Goal: Find contact information: Find contact information

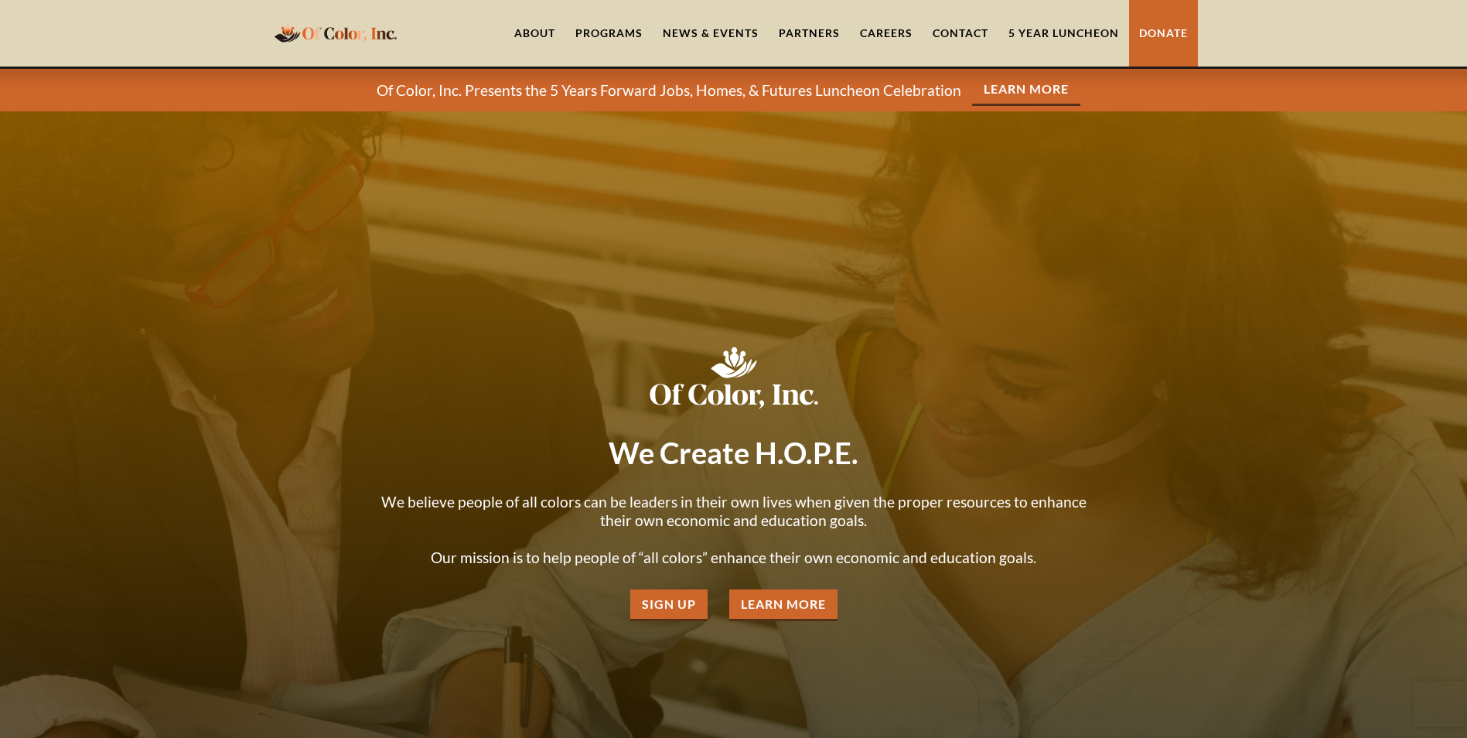
click at [599, 34] on div "Programs" at bounding box center [608, 33] width 67 height 15
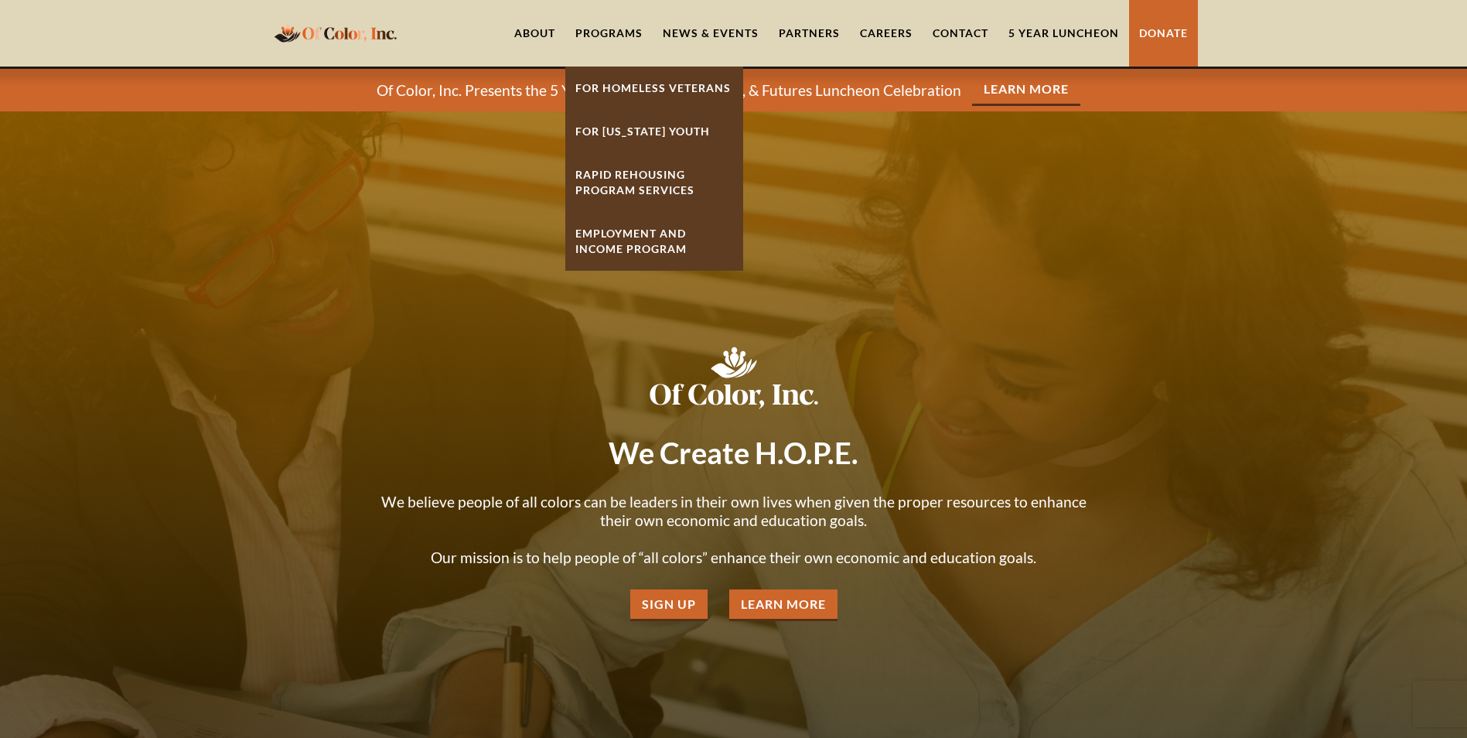
click at [636, 242] on link "Employment And Income Program" at bounding box center [654, 241] width 178 height 59
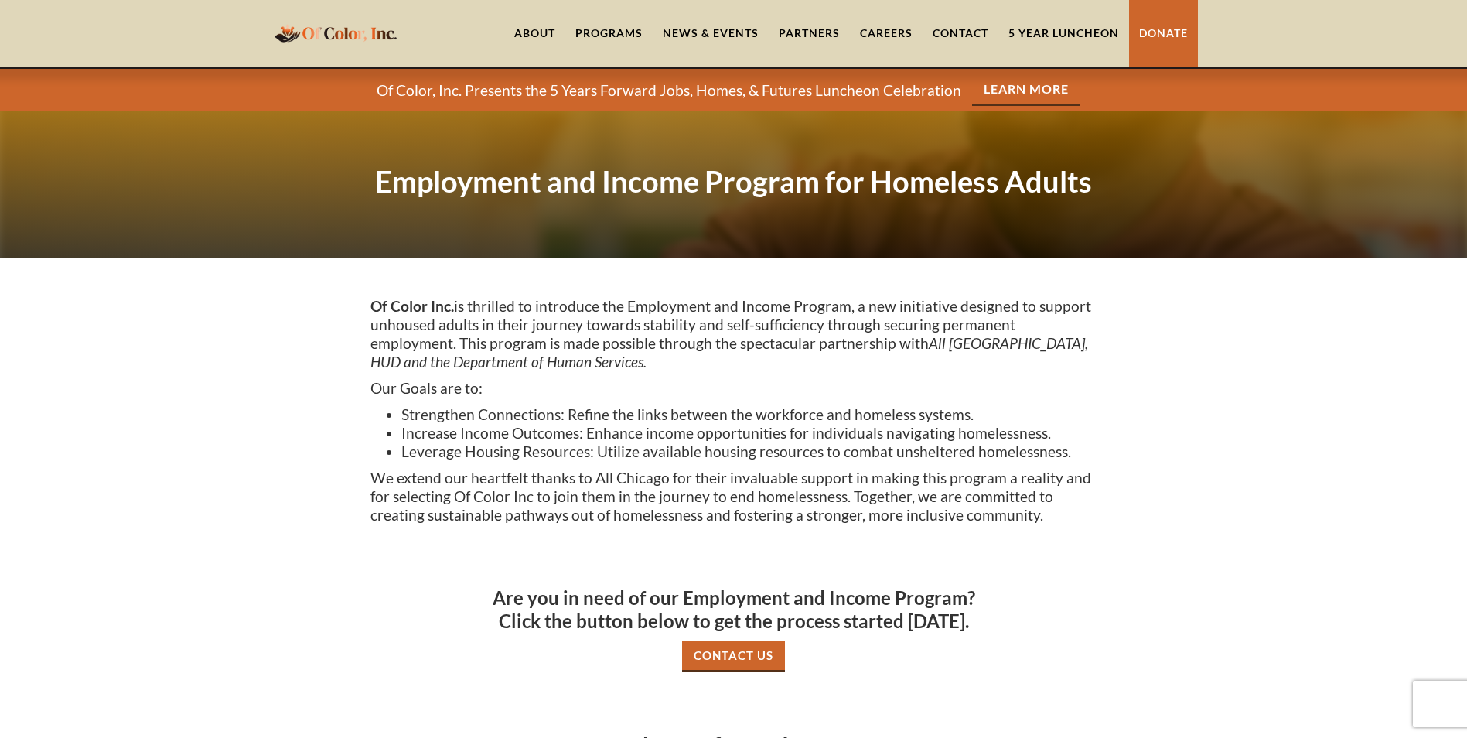
click at [694, 34] on link "News & Events" at bounding box center [711, 33] width 116 height 67
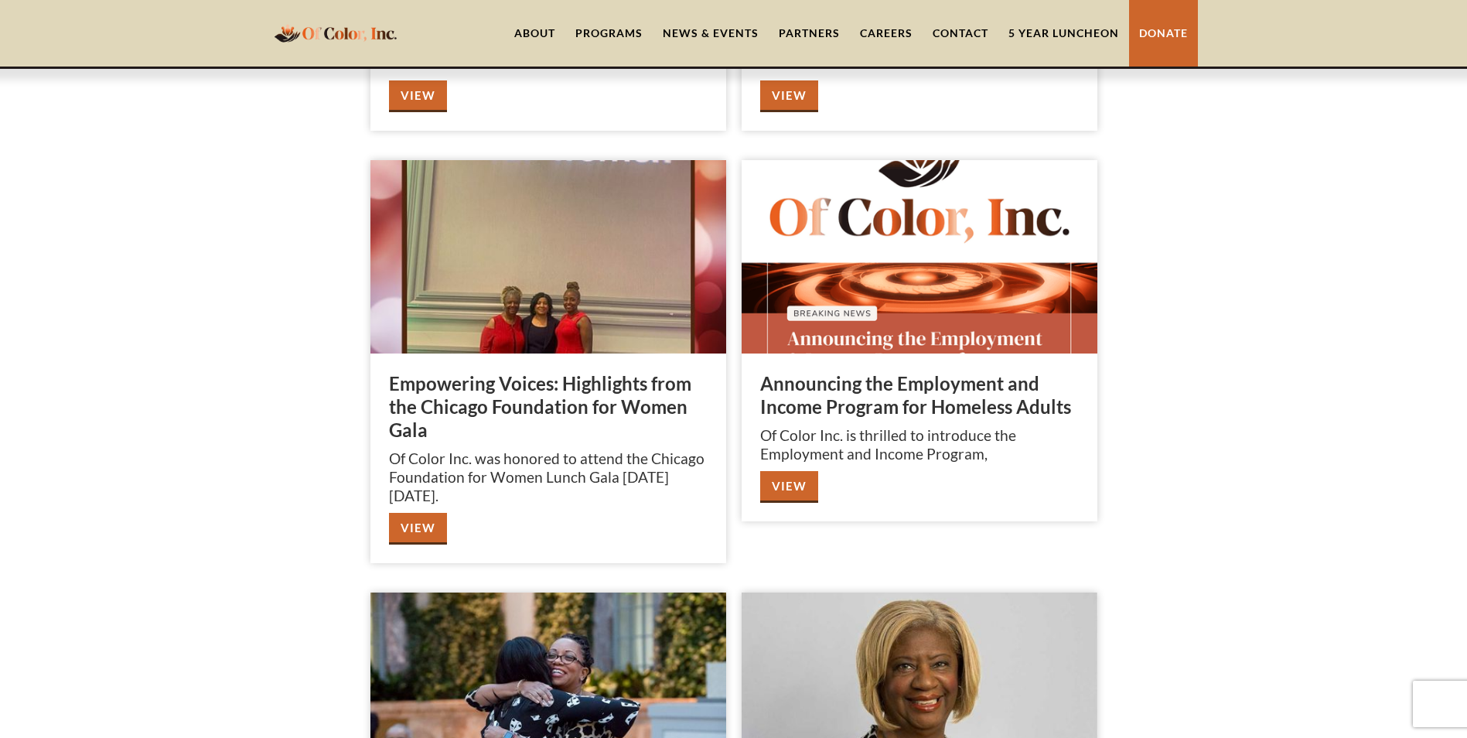
scroll to position [1160, 0]
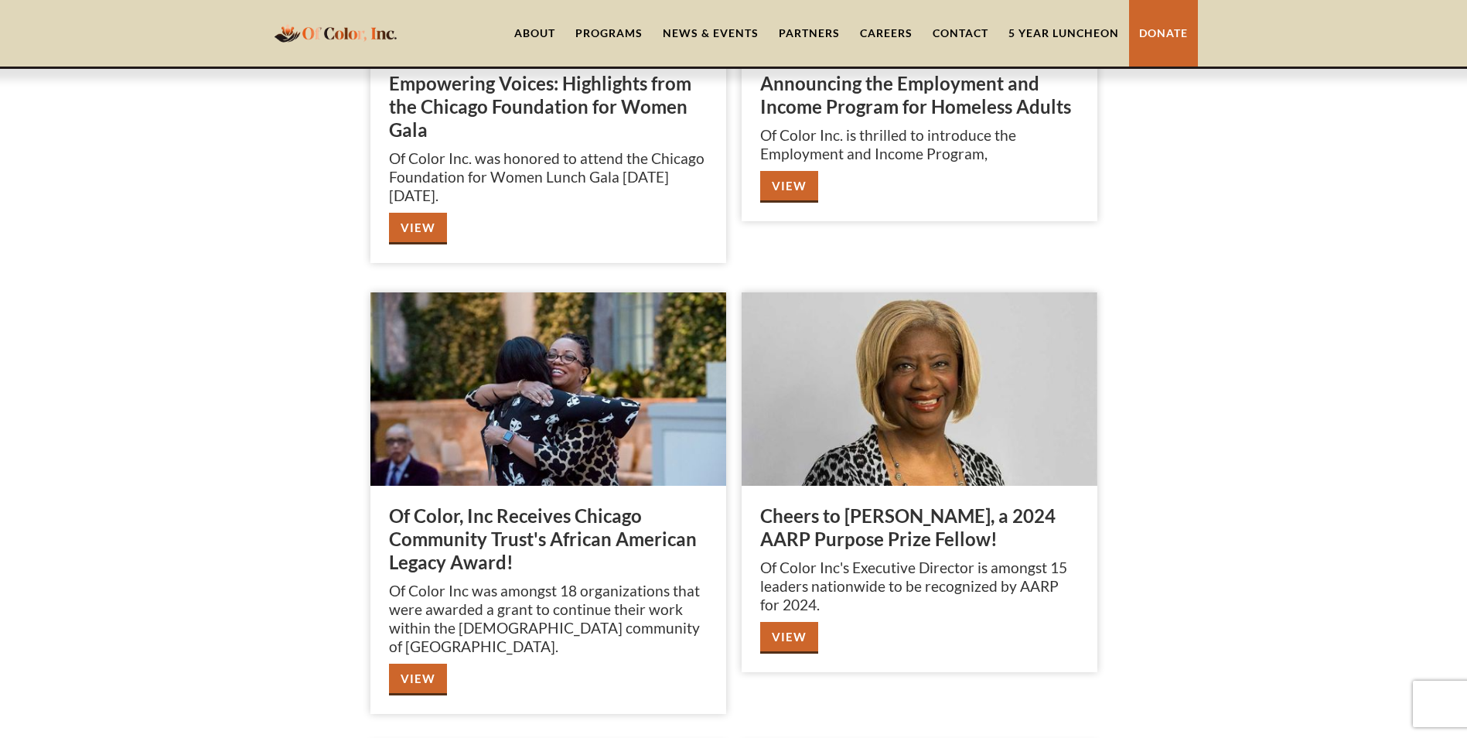
click at [889, 29] on link "Careers" at bounding box center [886, 33] width 73 height 67
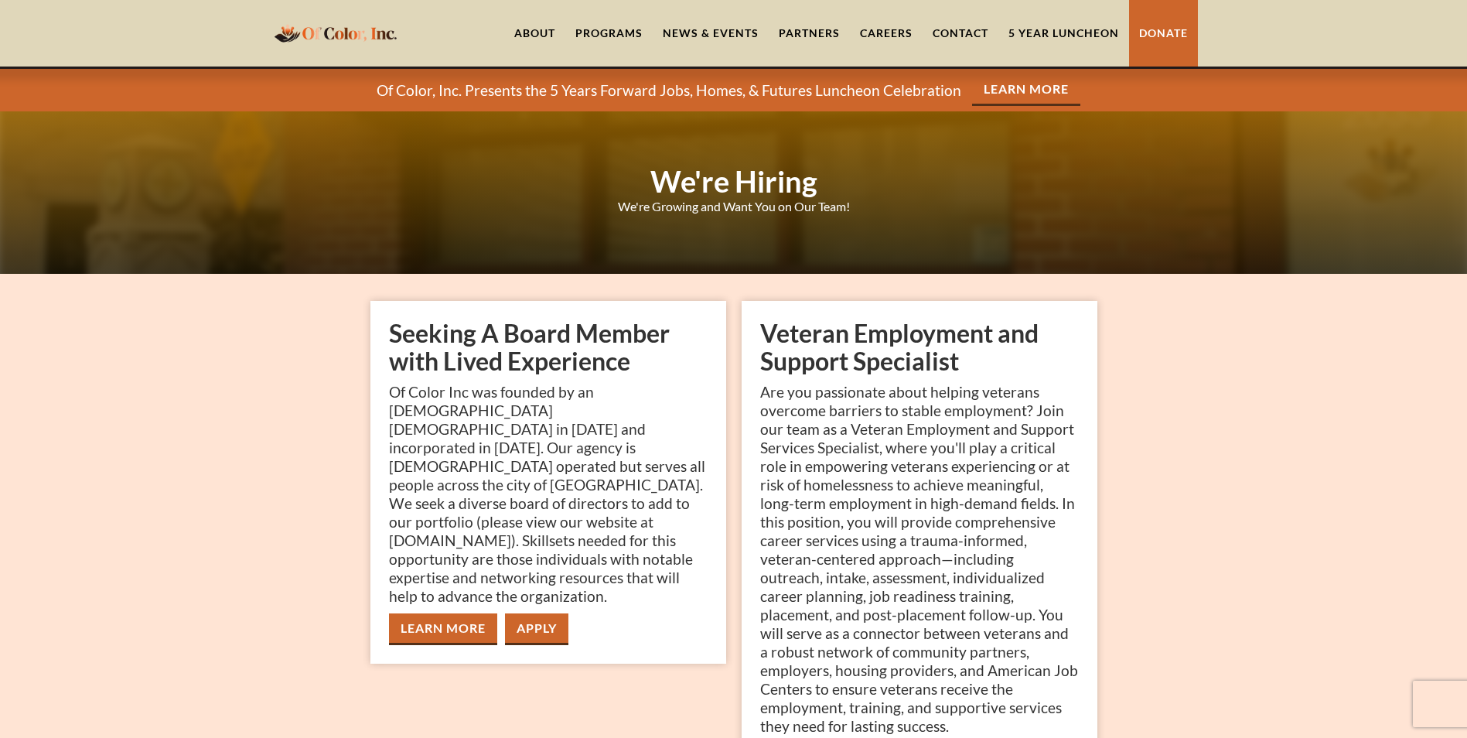
click at [941, 30] on link "Contact" at bounding box center [961, 33] width 76 height 67
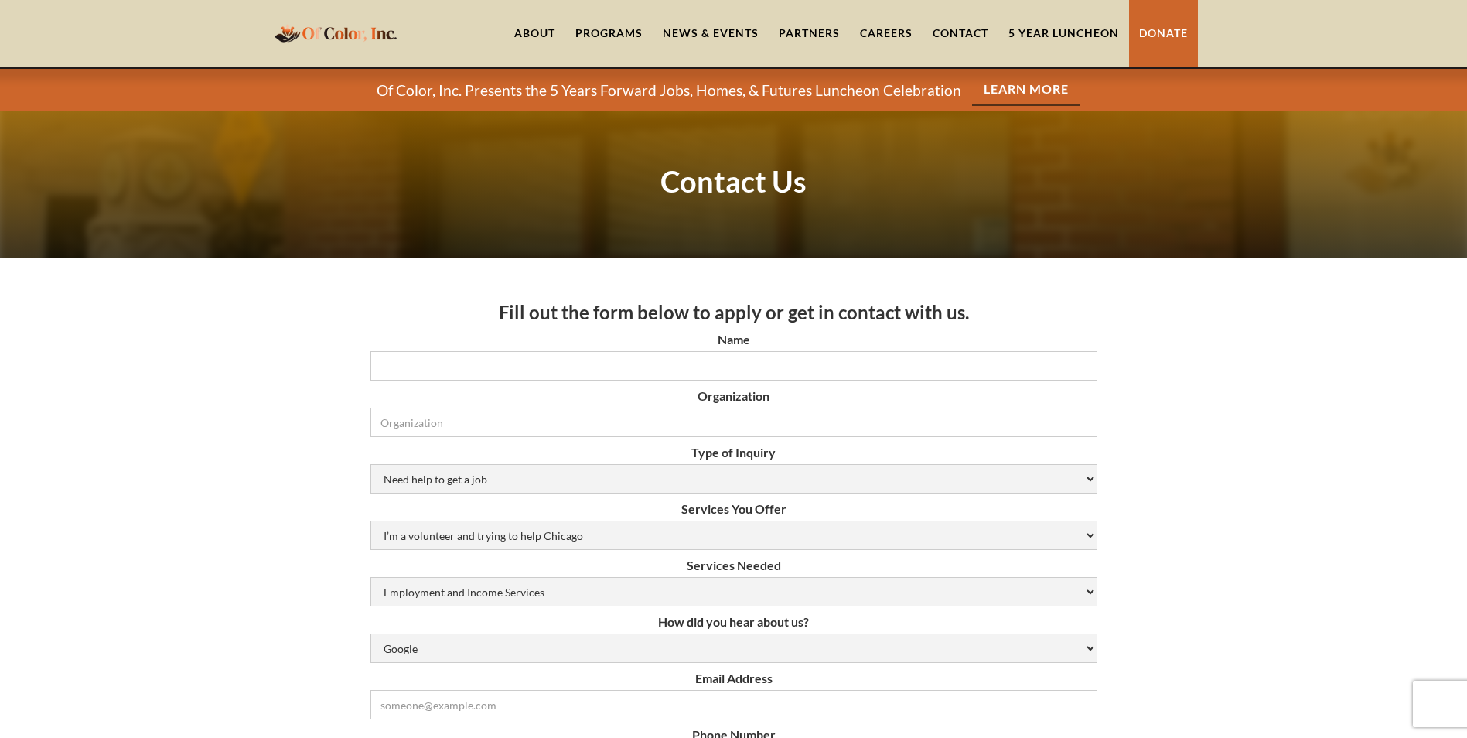
click at [902, 36] on link "Careers" at bounding box center [886, 33] width 73 height 67
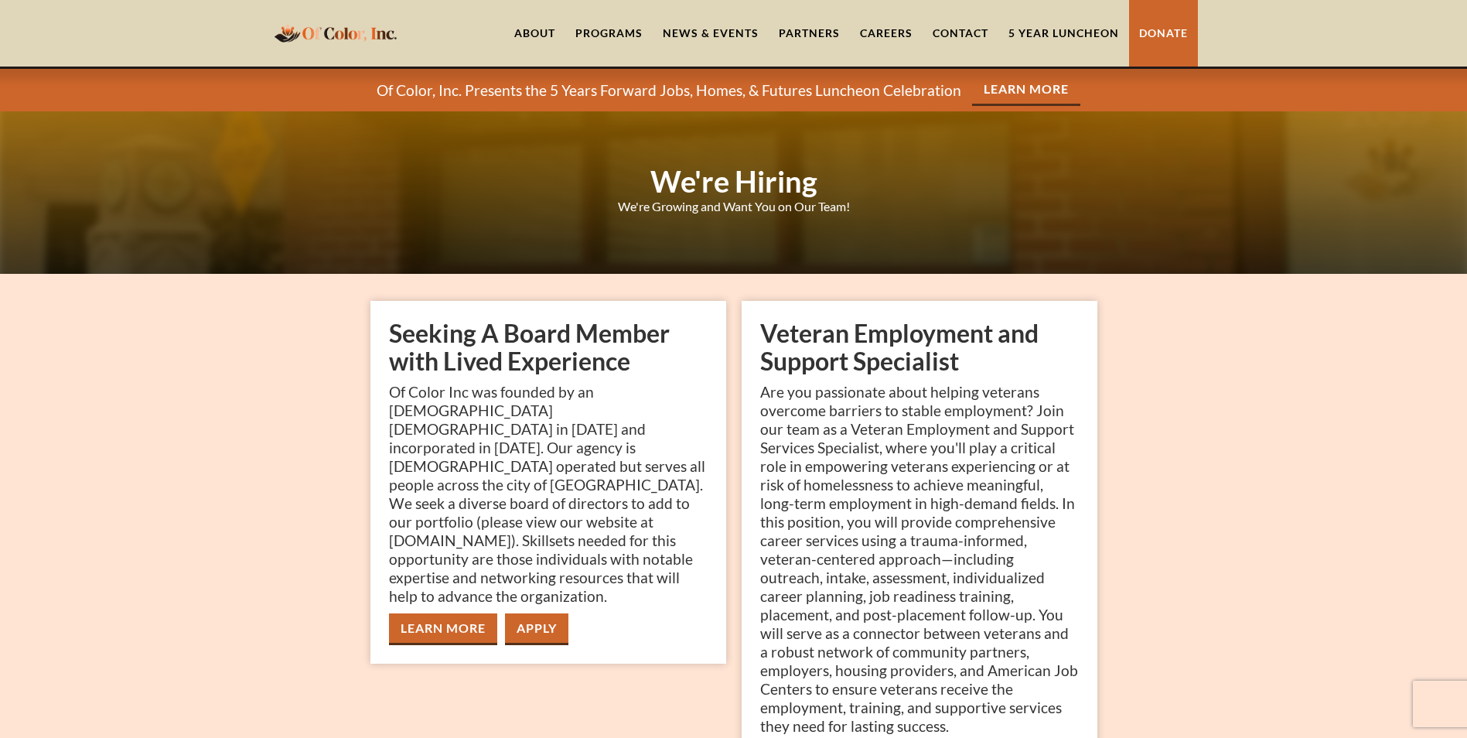
click at [823, 37] on link "Partners" at bounding box center [809, 33] width 81 height 67
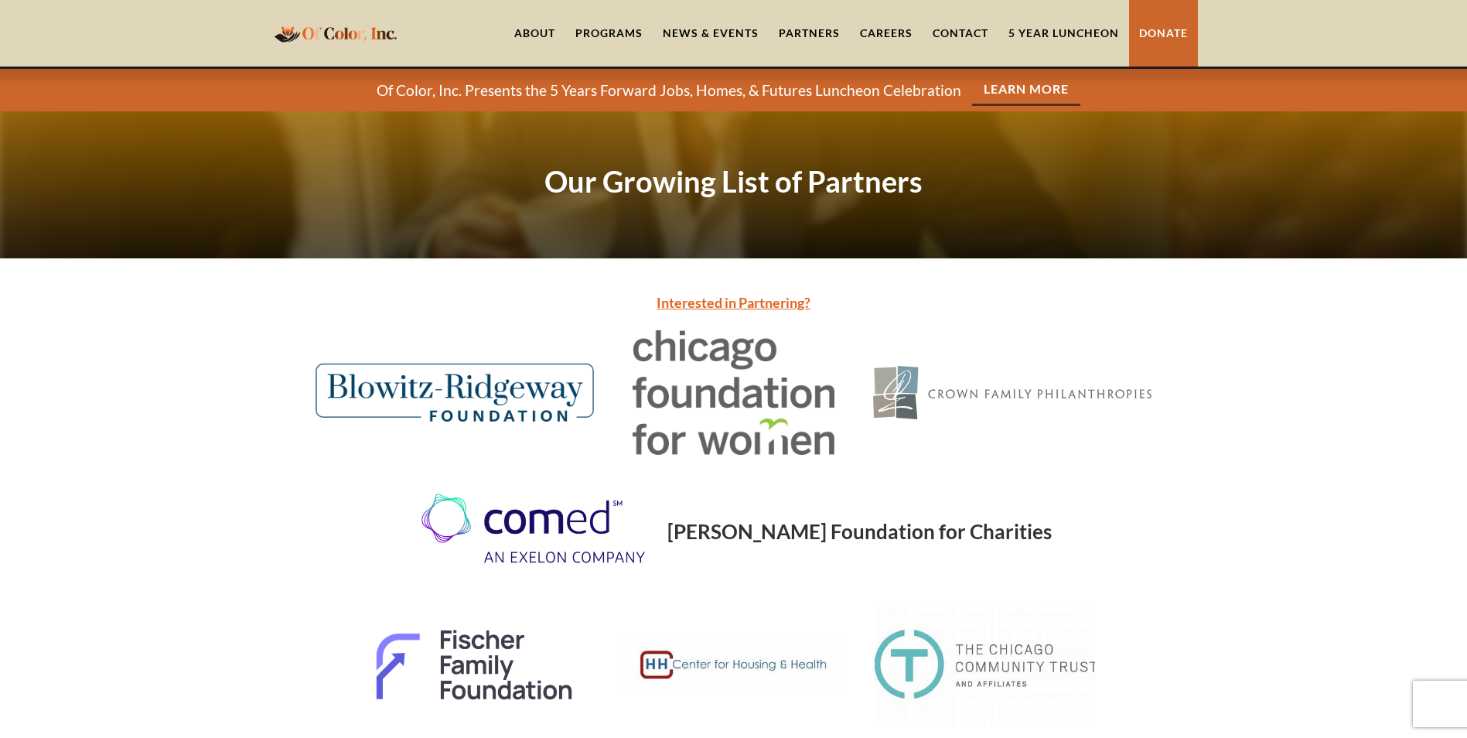
click at [938, 26] on link "Contact" at bounding box center [961, 33] width 76 height 67
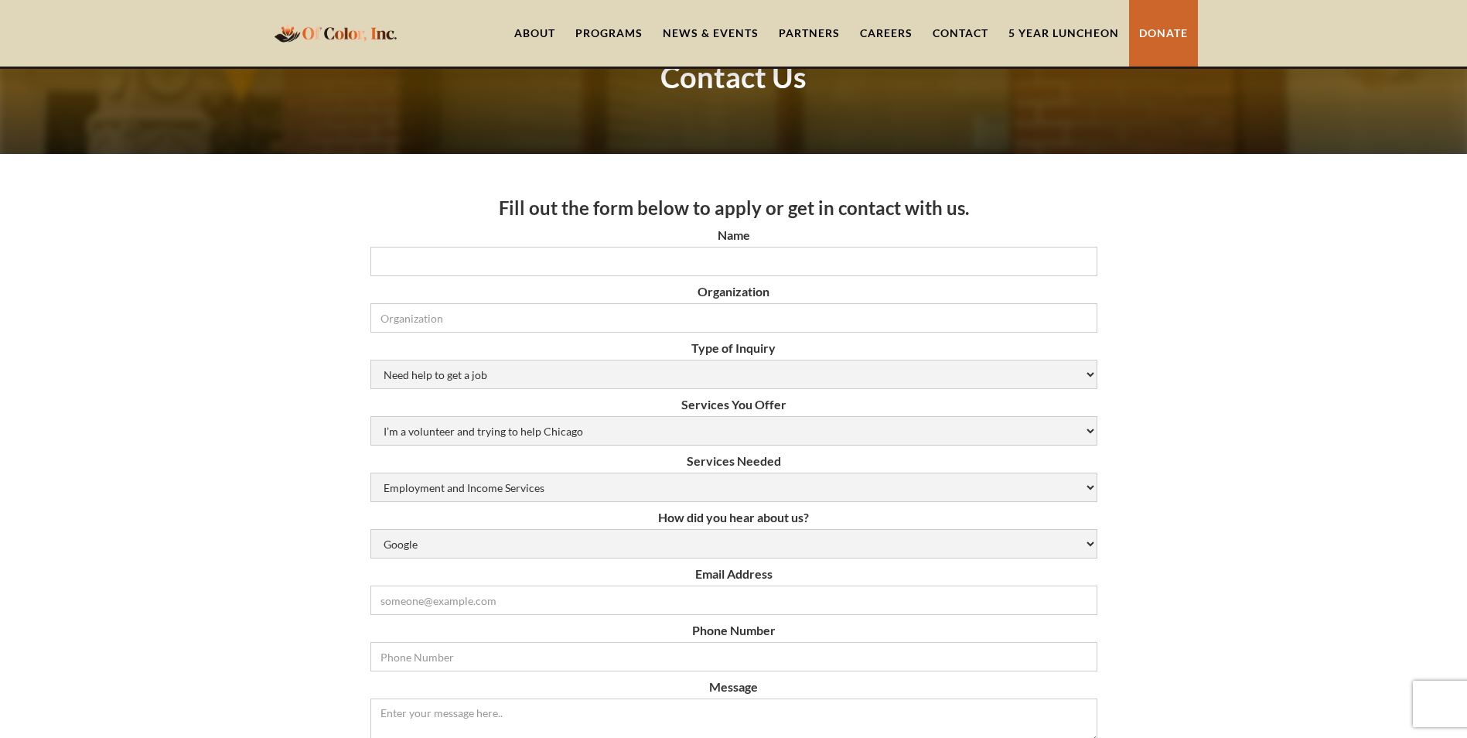
scroll to position [77, 0]
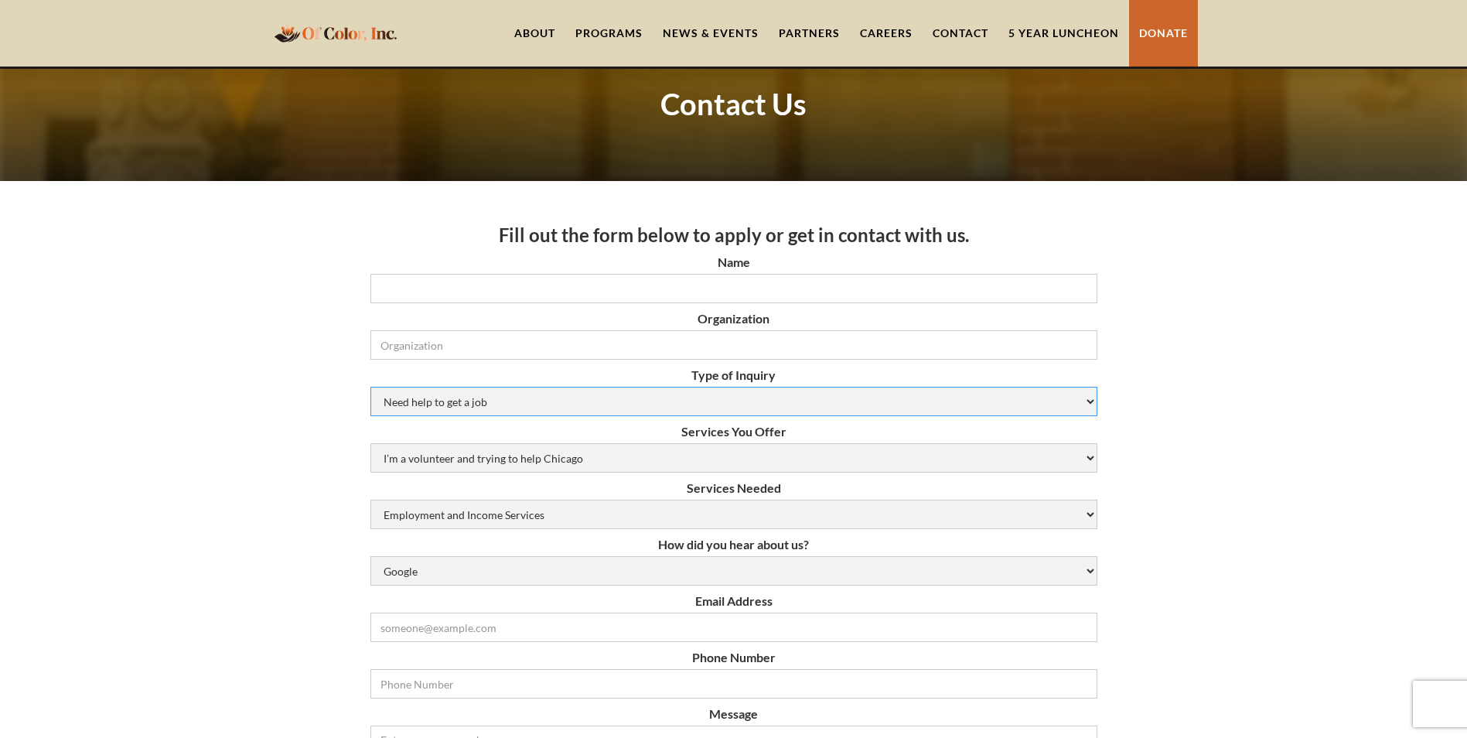
click at [591, 406] on select "Need help to get a job [DEMOGRAPHIC_DATA] or Donation Partnership Other" at bounding box center [733, 401] width 727 height 29
click at [520, 521] on select "Employment and Income Services Flexible Housing Pool Services HUD Housing Servi…" at bounding box center [733, 514] width 727 height 29
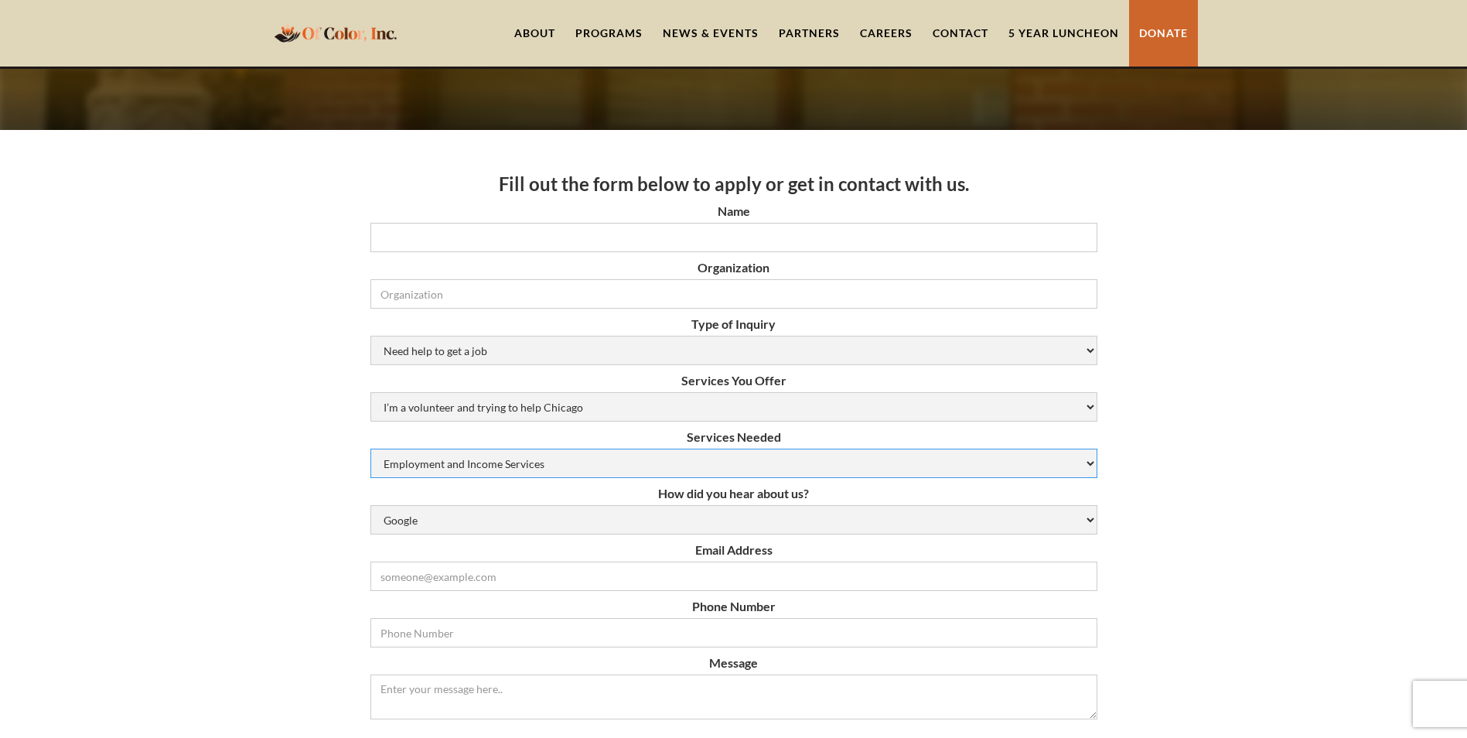
scroll to position [155, 0]
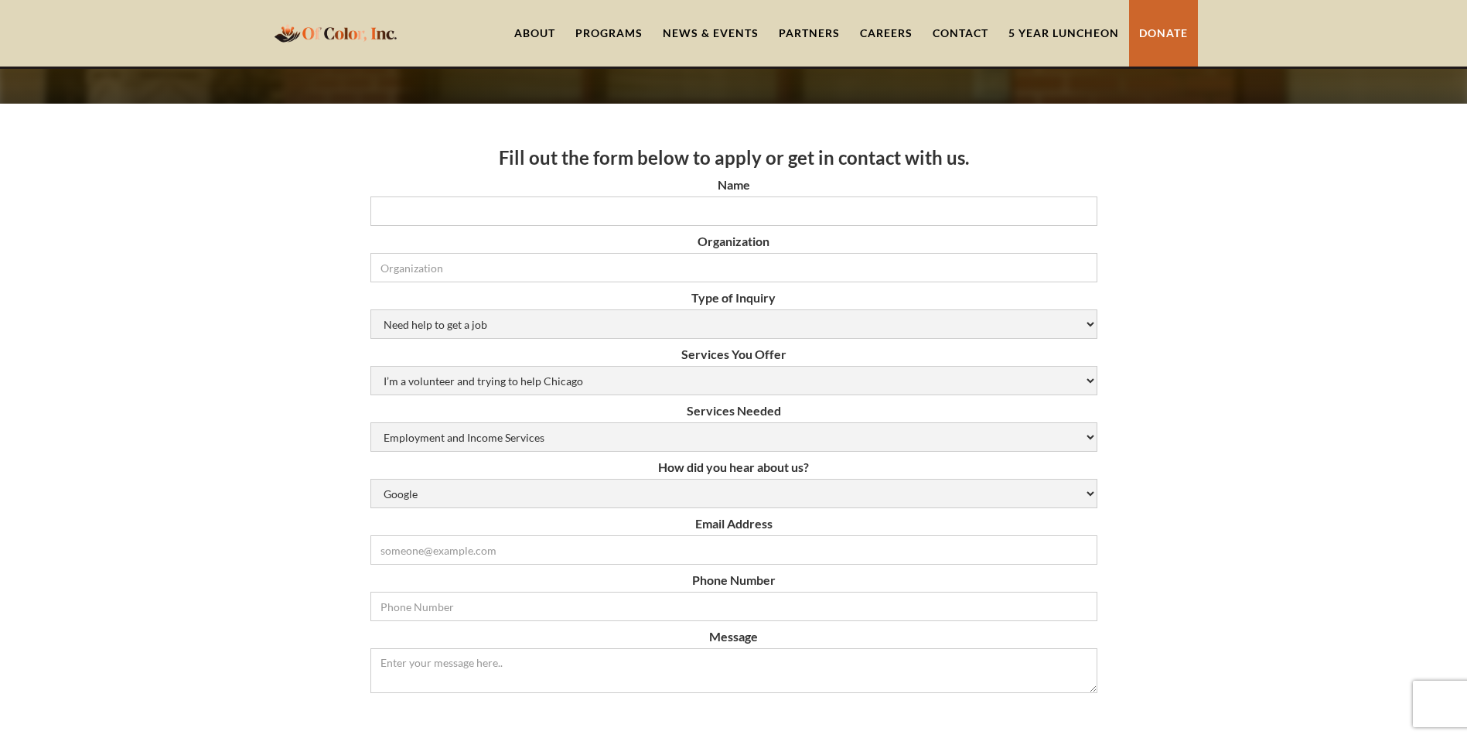
click at [793, 28] on link "Partners" at bounding box center [809, 33] width 81 height 67
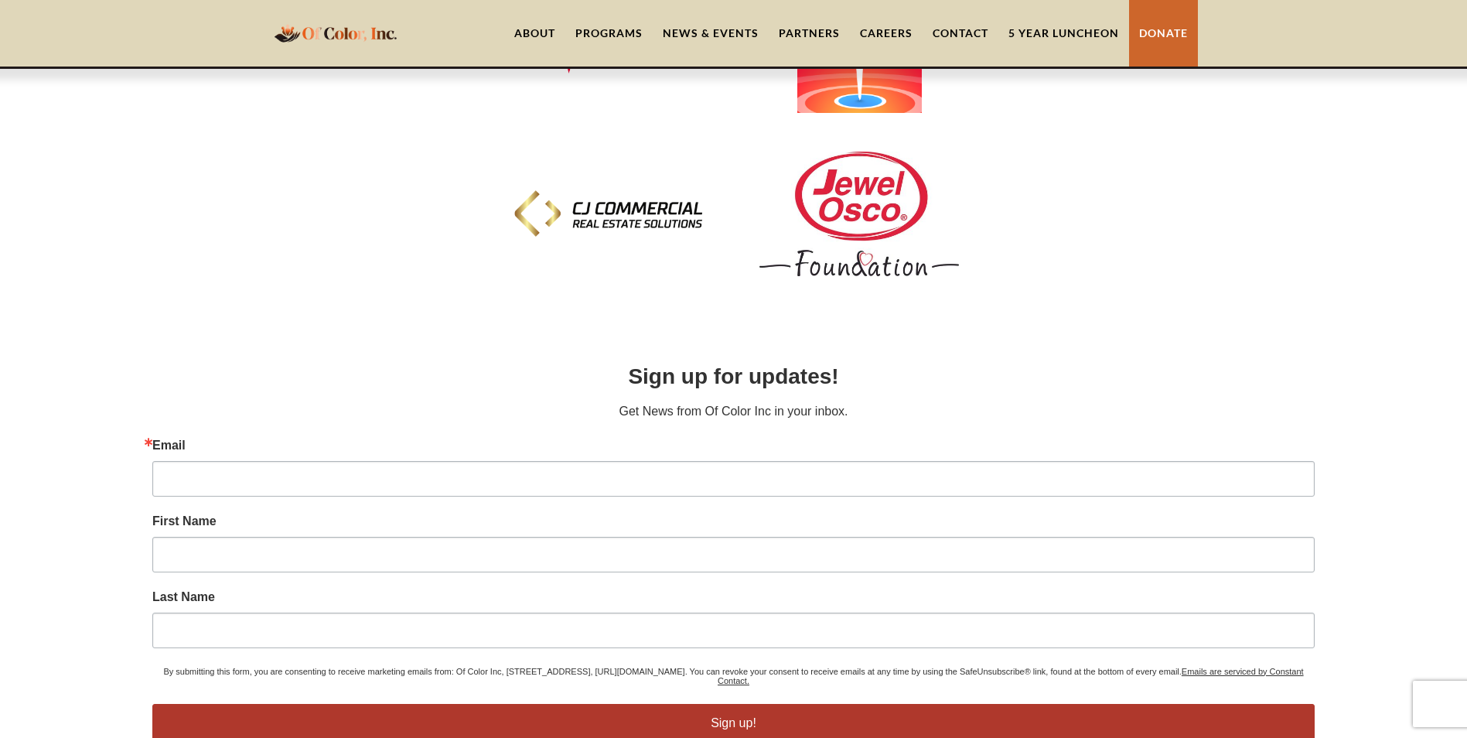
scroll to position [2001, 0]
